Goal: Task Accomplishment & Management: Manage account settings

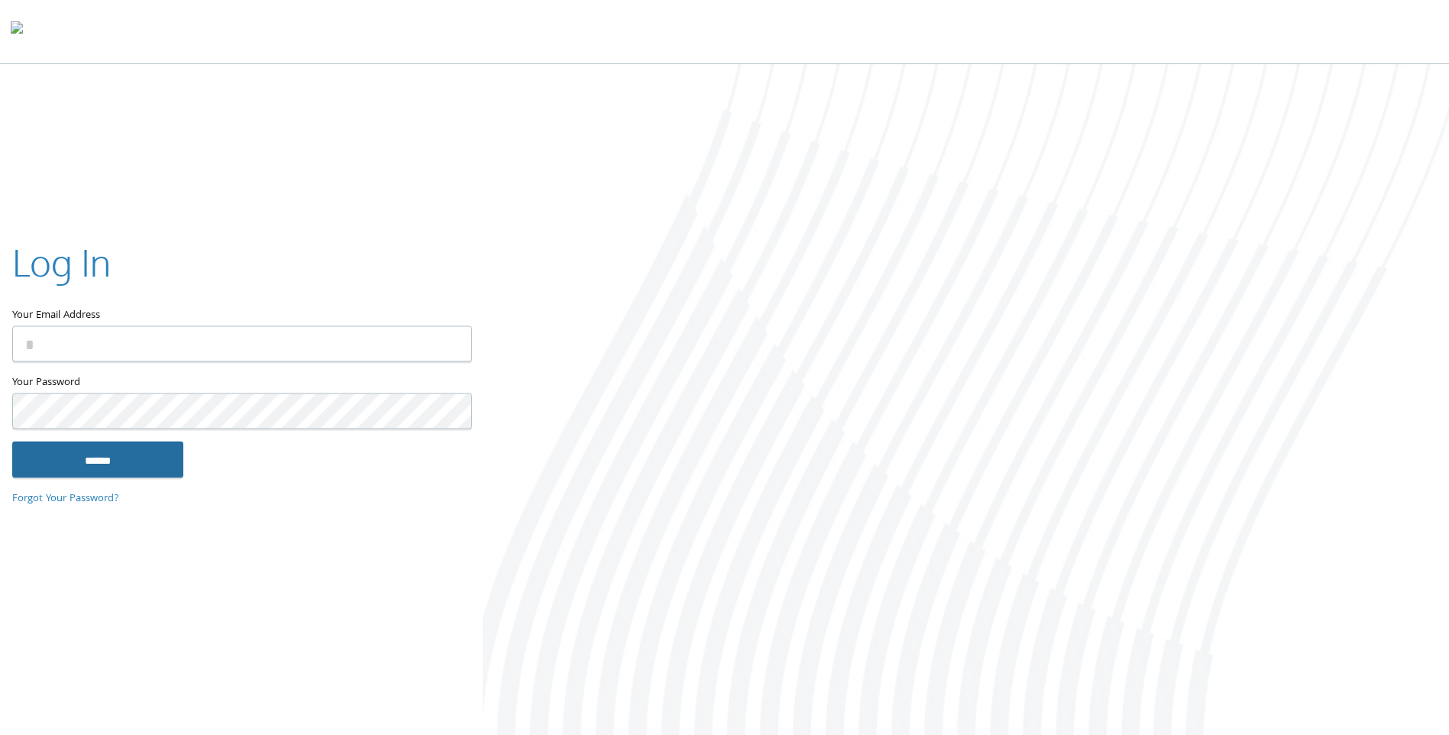
type input "**********"
click at [47, 459] on input "******" at bounding box center [97, 460] width 171 height 37
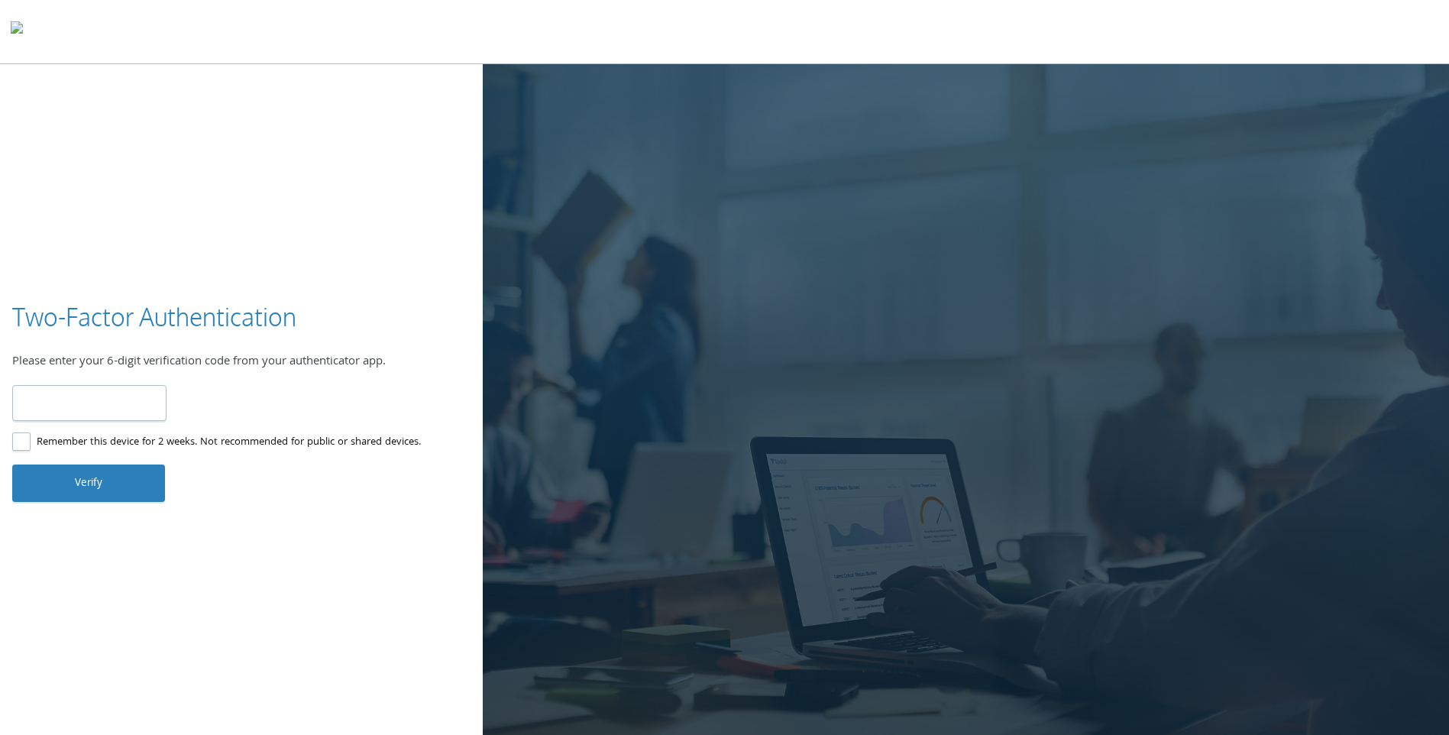
click at [122, 411] on input "number" at bounding box center [89, 403] width 154 height 36
type input "******"
